Goal: Transaction & Acquisition: Download file/media

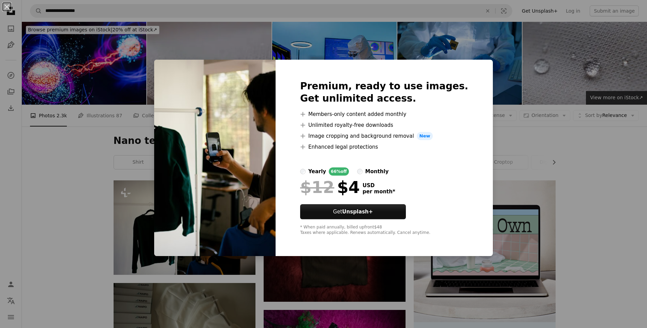
scroll to position [102, 0]
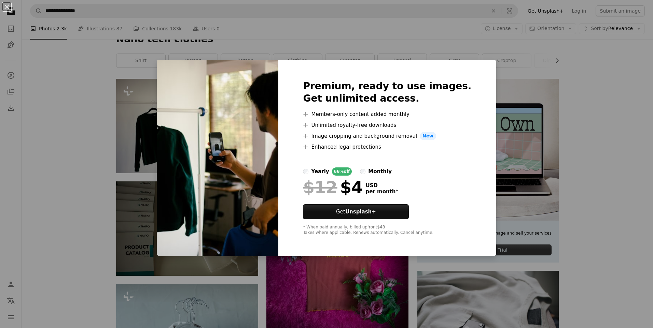
click at [475, 43] on div "An X shape Premium, ready to use images. Get unlimited access. A plus sign Memb…" at bounding box center [326, 164] width 653 height 328
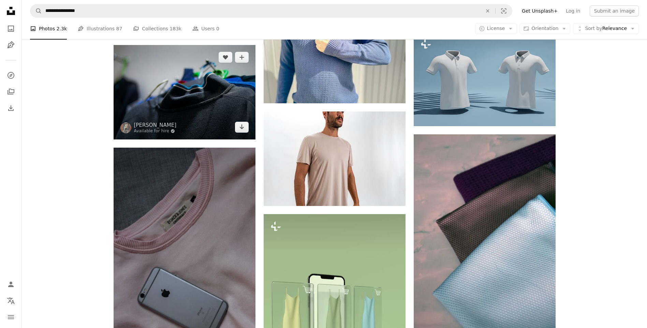
scroll to position [375, 0]
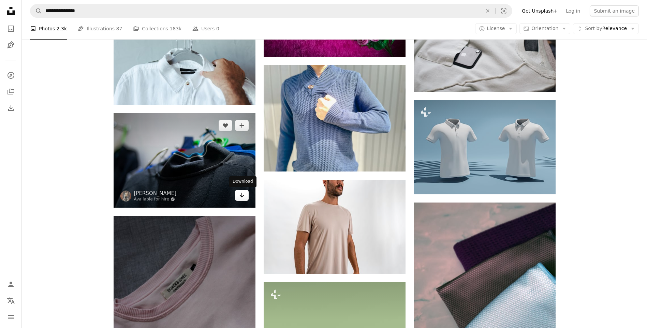
click at [240, 197] on icon "Arrow pointing down" at bounding box center [241, 195] width 5 height 8
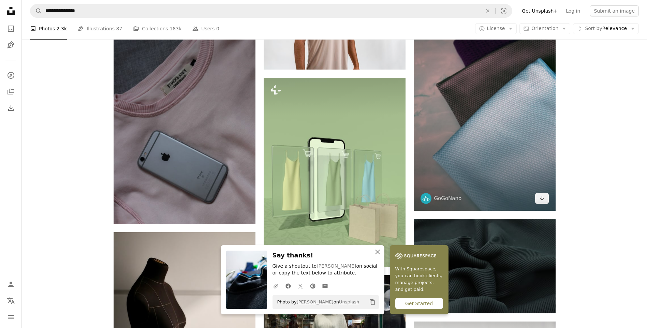
scroll to position [512, 0]
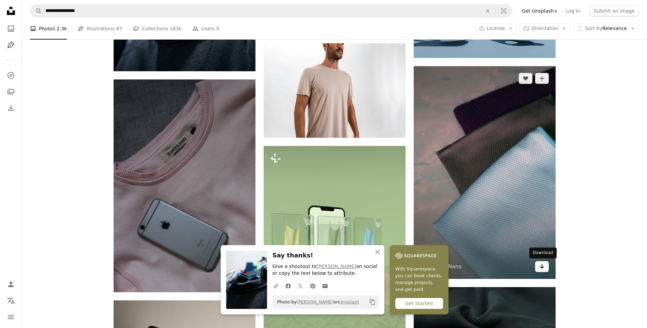
click at [541, 268] on icon "Arrow pointing down" at bounding box center [542, 266] width 5 height 8
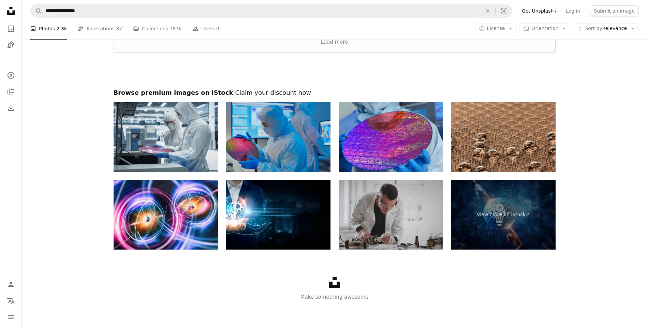
scroll to position [909, 0]
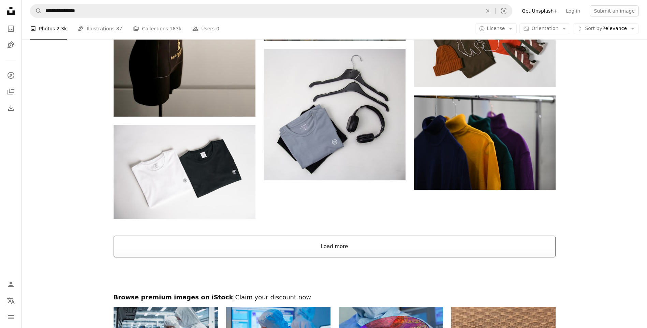
click at [345, 246] on button "Load more" at bounding box center [335, 247] width 442 height 22
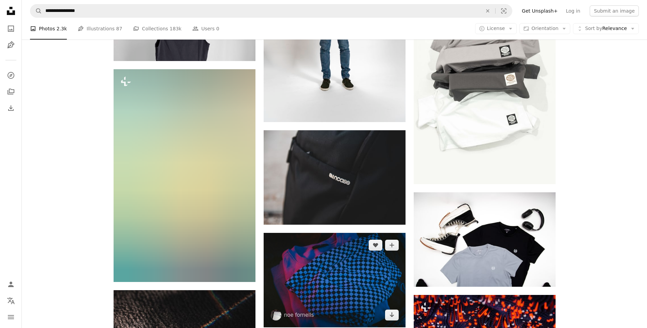
scroll to position [2907, 0]
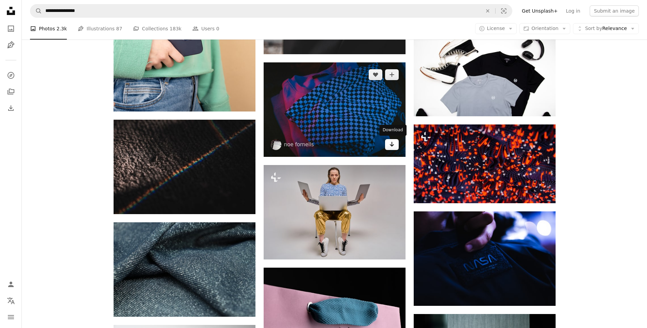
click at [393, 146] on icon "Download" at bounding box center [392, 144] width 4 height 5
